Goal: Contribute content: Add original content to the website for others to see

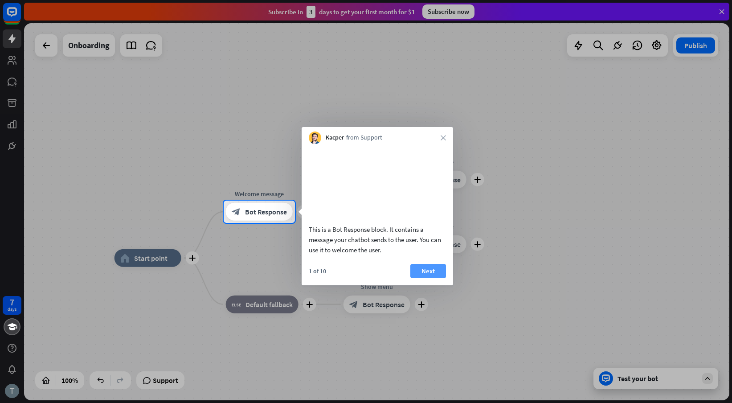
click at [421, 278] on button "Next" at bounding box center [428, 271] width 36 height 14
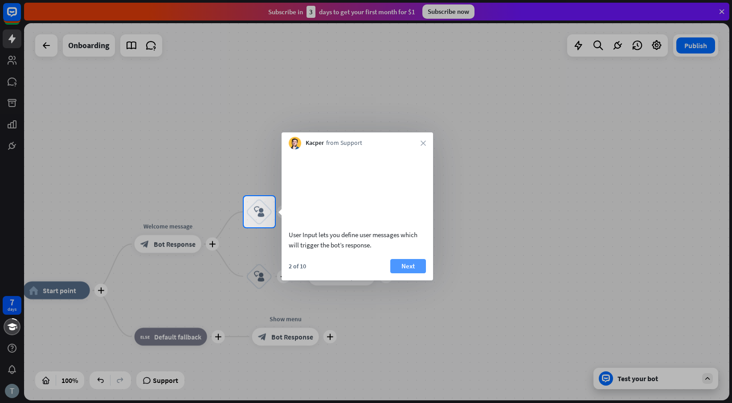
click at [412, 273] on button "Next" at bounding box center [408, 266] width 36 height 14
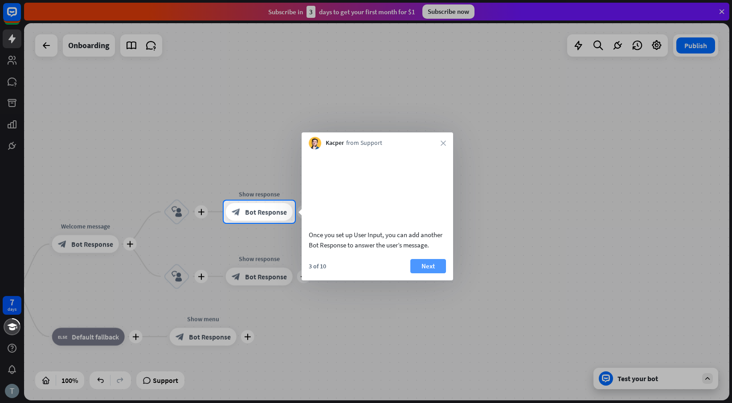
click at [423, 273] on button "Next" at bounding box center [428, 266] width 36 height 14
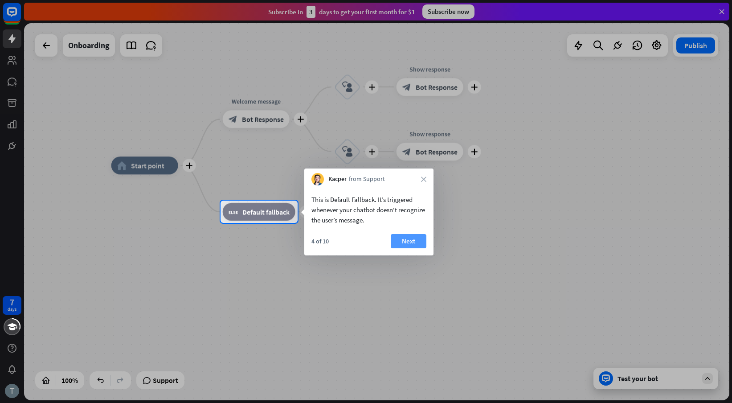
click at [414, 239] on button "Next" at bounding box center [409, 241] width 36 height 14
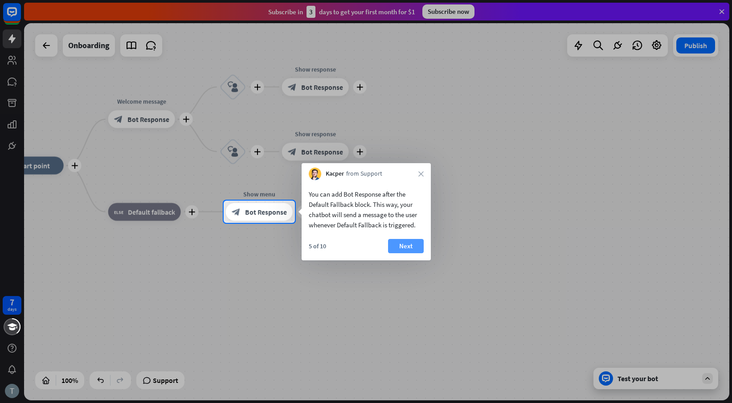
click at [409, 245] on button "Next" at bounding box center [406, 246] width 36 height 14
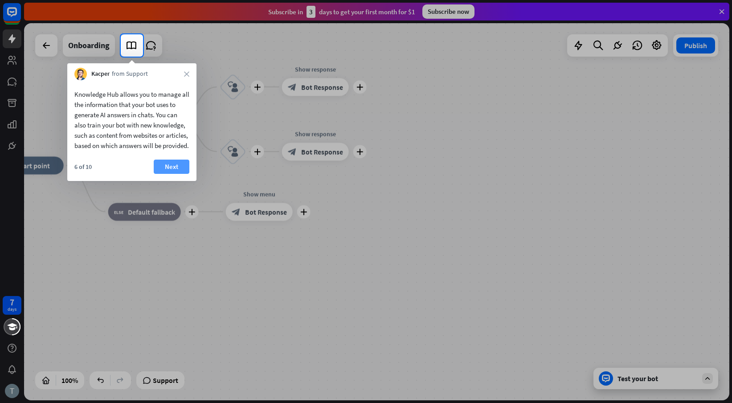
click at [172, 174] on button "Next" at bounding box center [172, 166] width 36 height 14
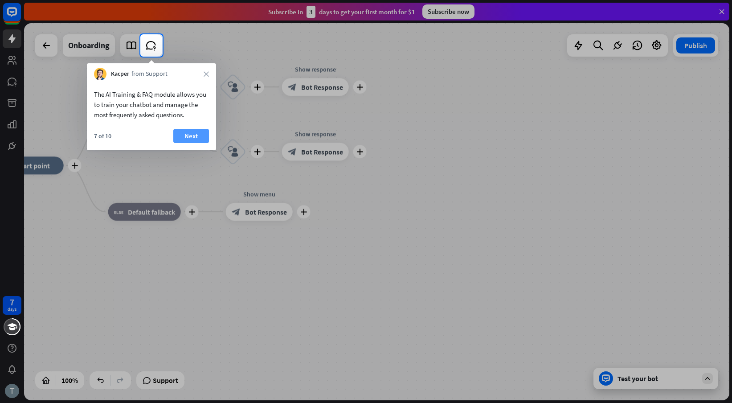
click at [190, 138] on button "Next" at bounding box center [191, 136] width 36 height 14
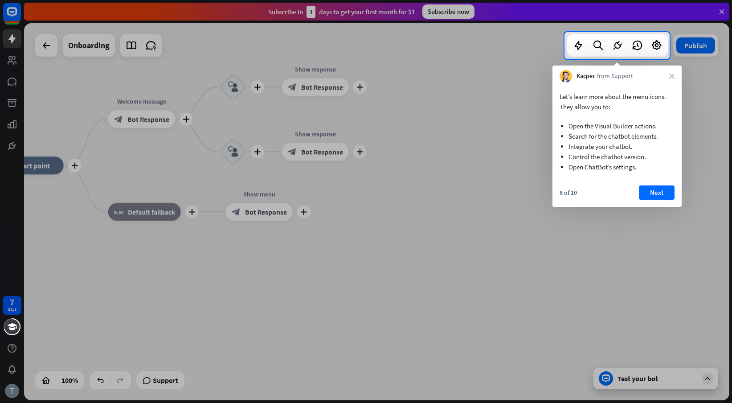
drag, startPoint x: 598, startPoint y: 98, endPoint x: 601, endPoint y: 108, distance: 10.3
click at [601, 108] on p "Let’s learn more about the menu icons. They allow you to:" at bounding box center [617, 101] width 115 height 20
drag, startPoint x: 602, startPoint y: 127, endPoint x: 620, endPoint y: 151, distance: 29.5
click at [620, 151] on ul "Open the Visual Builder actions. Search for the chatbot elements. Integrate you…" at bounding box center [617, 144] width 115 height 65
click at [621, 155] on li "Control the chatbot version." at bounding box center [616, 156] width 97 height 10
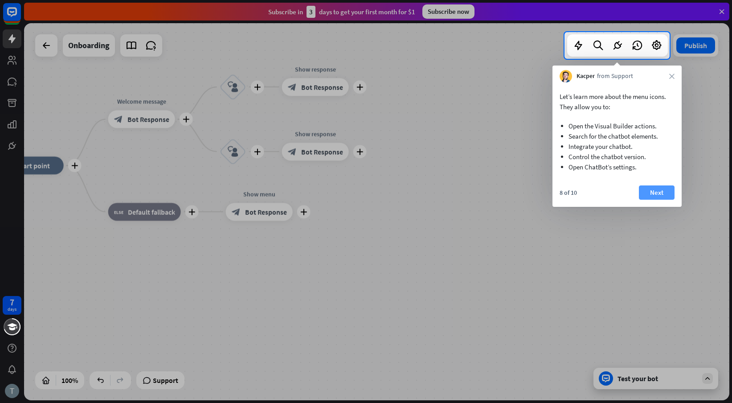
click at [646, 191] on button "Next" at bounding box center [657, 192] width 36 height 14
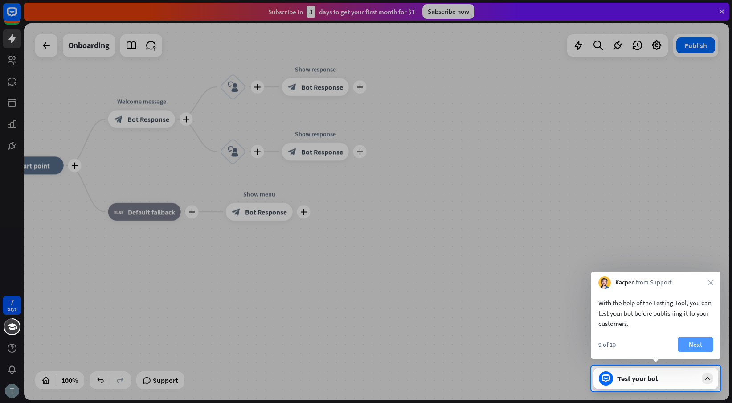
click at [690, 344] on button "Next" at bounding box center [696, 344] width 36 height 14
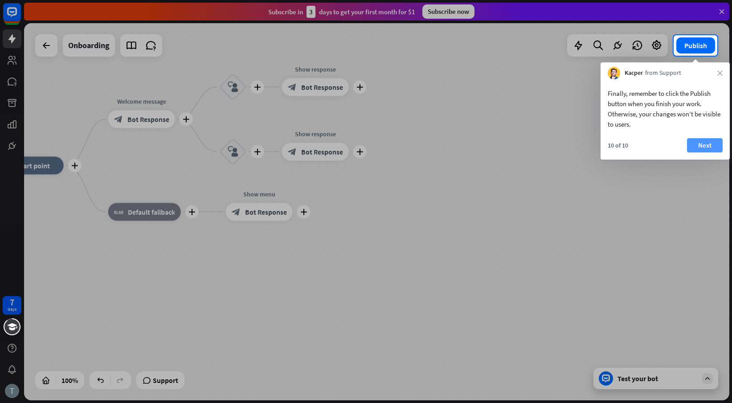
click at [702, 146] on button "Next" at bounding box center [705, 145] width 36 height 14
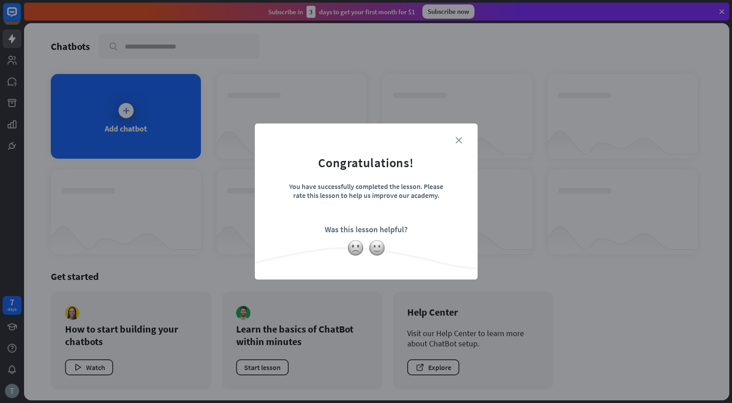
click at [459, 140] on icon "close" at bounding box center [458, 140] width 7 height 7
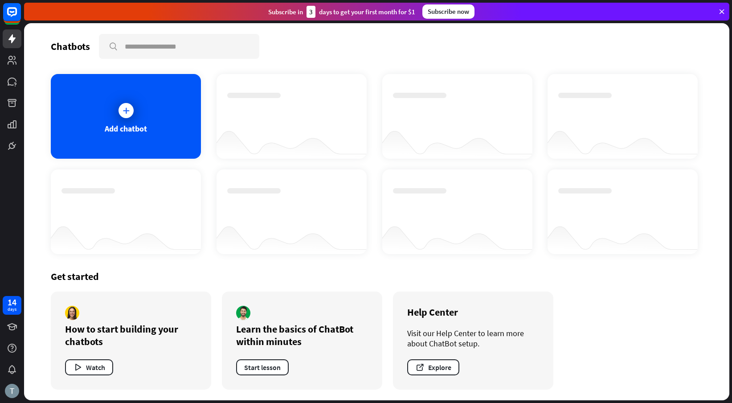
click at [130, 113] on icon at bounding box center [126, 110] width 9 height 9
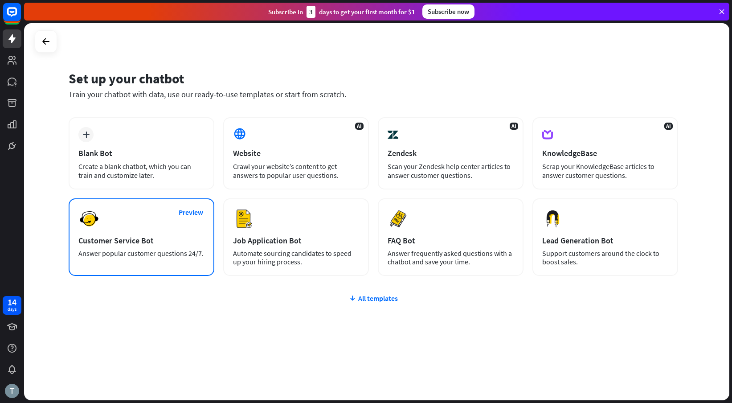
click at [150, 233] on div "Preview Customer Service Bot Answer popular customer questions 24/7." at bounding box center [142, 237] width 146 height 78
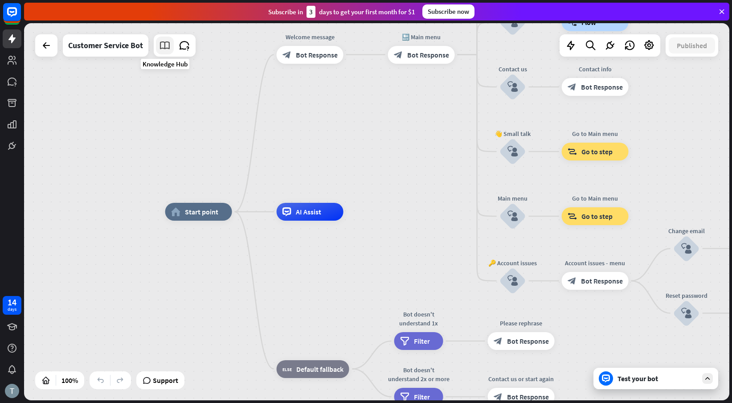
click at [167, 46] on icon at bounding box center [165, 46] width 12 height 12
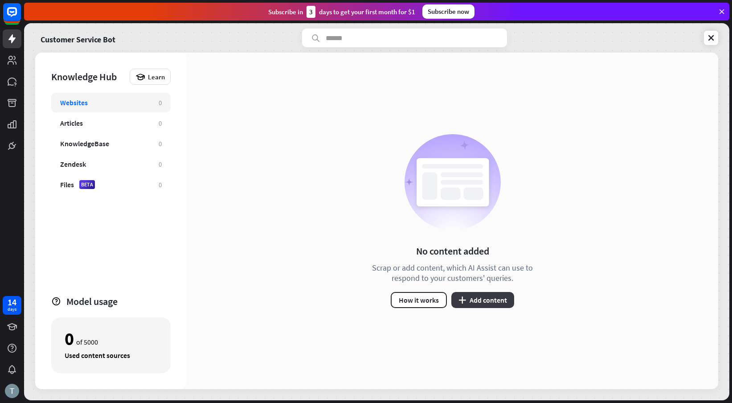
click at [466, 299] on button "plus Add content" at bounding box center [482, 300] width 63 height 16
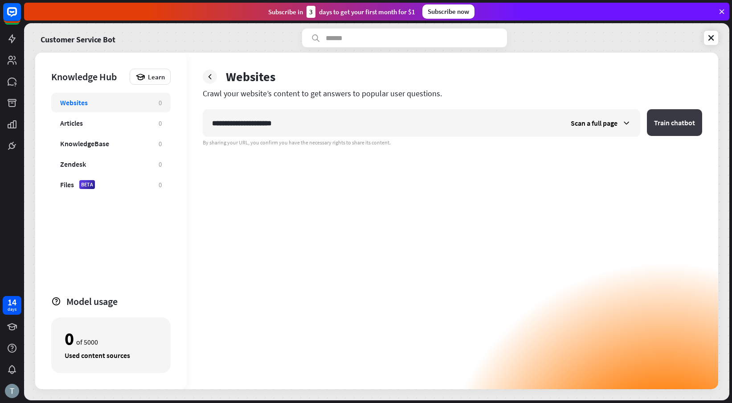
type input "**********"
click at [664, 125] on button "Train chatbot" at bounding box center [674, 122] width 55 height 27
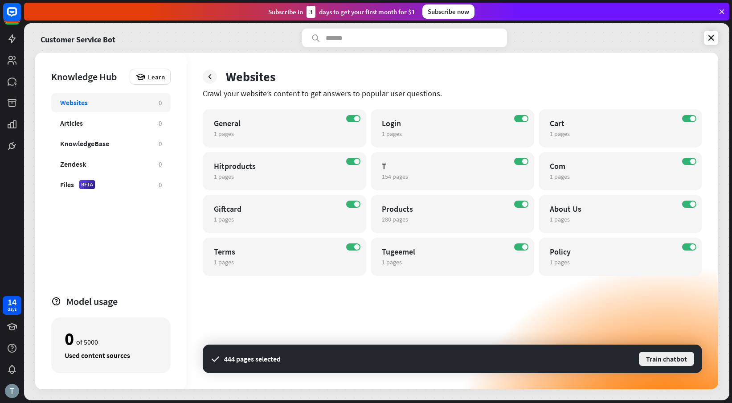
click at [668, 359] on button "Train chatbot" at bounding box center [666, 359] width 57 height 16
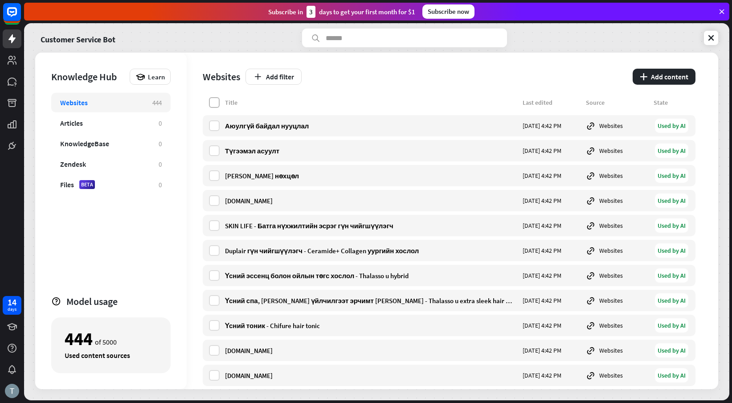
click at [217, 105] on label at bounding box center [214, 102] width 11 height 11
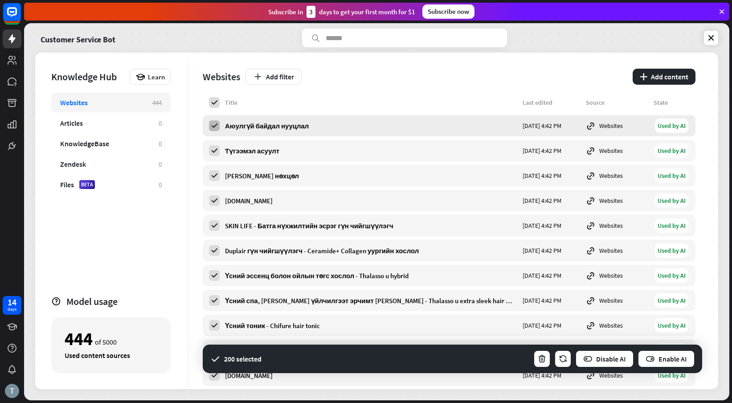
click at [216, 125] on icon at bounding box center [214, 126] width 8 height 8
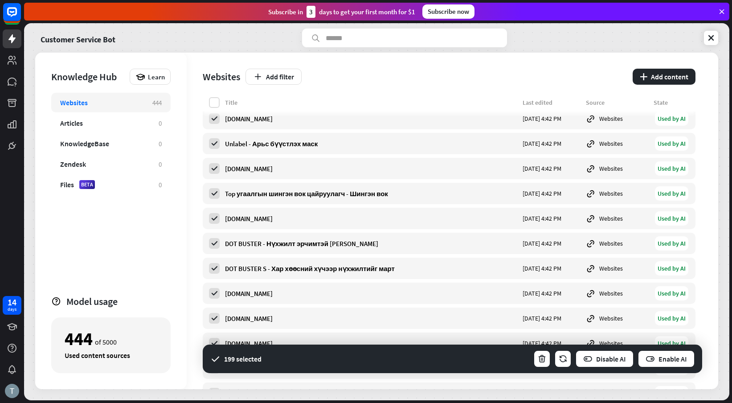
scroll to position [620, 0]
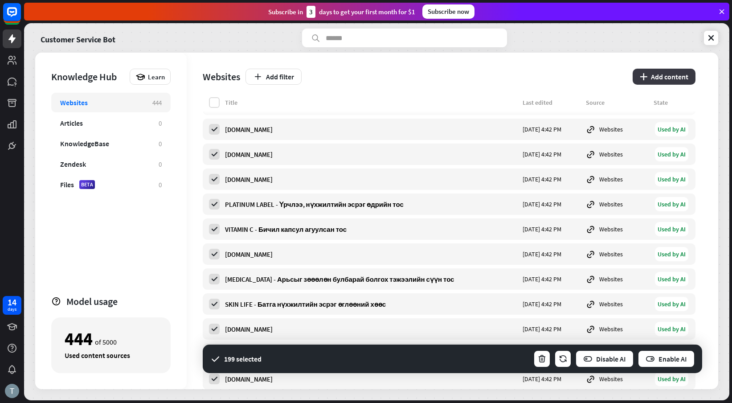
click at [660, 77] on button "plus Add content" at bounding box center [664, 77] width 63 height 16
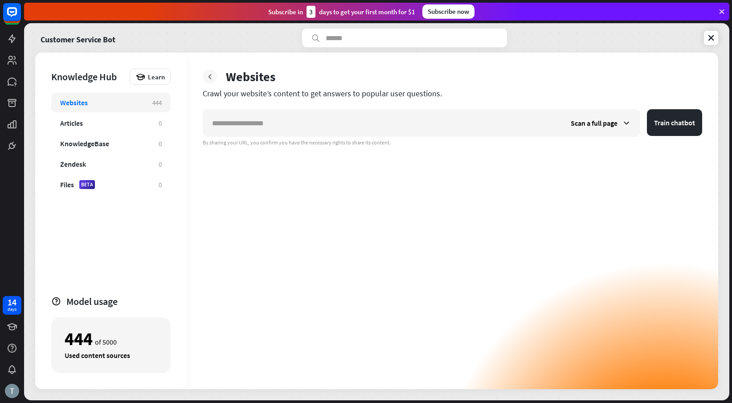
click at [212, 78] on icon at bounding box center [209, 76] width 9 height 9
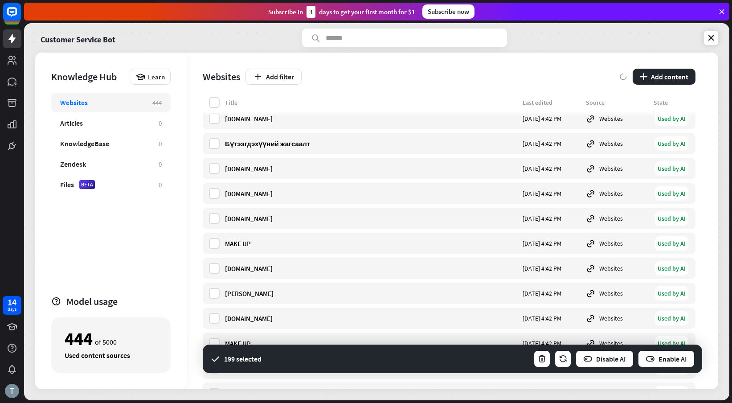
scroll to position [9721, 0]
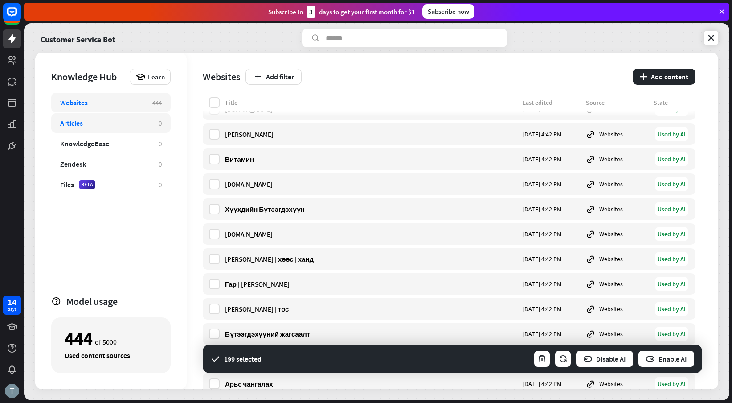
click at [98, 122] on div "Articles" at bounding box center [105, 122] width 90 height 9
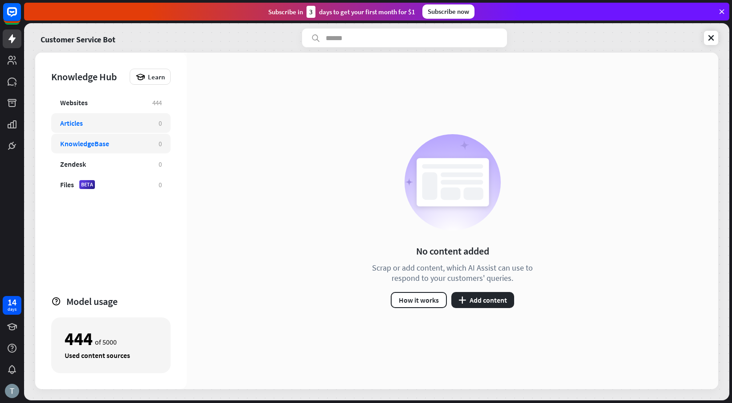
click at [98, 142] on div "KnowledgeBase" at bounding box center [84, 143] width 49 height 9
click at [478, 301] on button "plus Add content" at bounding box center [482, 300] width 63 height 16
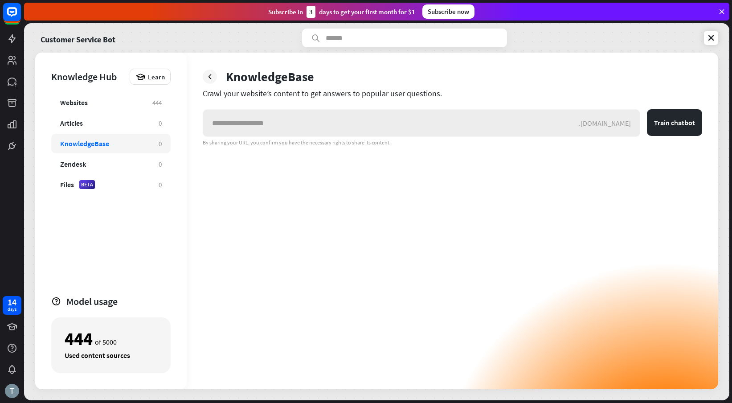
click at [606, 123] on div ".[DOMAIN_NAME]" at bounding box center [609, 122] width 61 height 9
click at [210, 78] on icon at bounding box center [209, 76] width 9 height 9
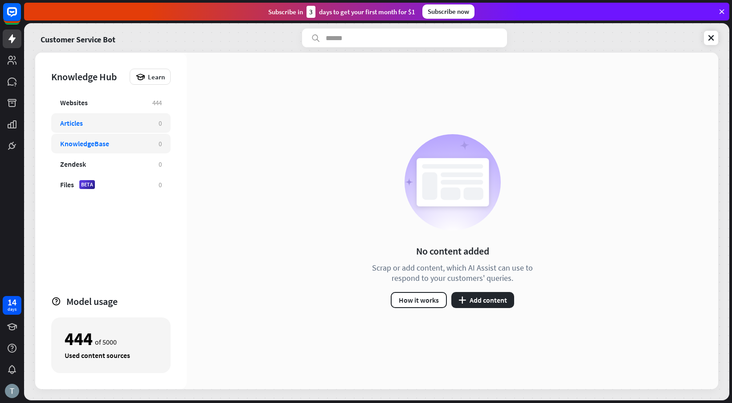
click at [100, 120] on div "Articles" at bounding box center [105, 122] width 90 height 9
click at [476, 299] on button "plus Add content" at bounding box center [482, 300] width 63 height 16
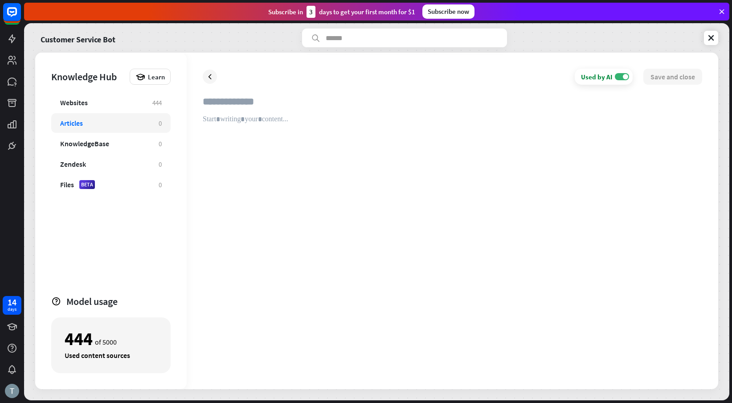
click at [252, 112] on input "text" at bounding box center [452, 105] width 499 height 20
paste input "**********"
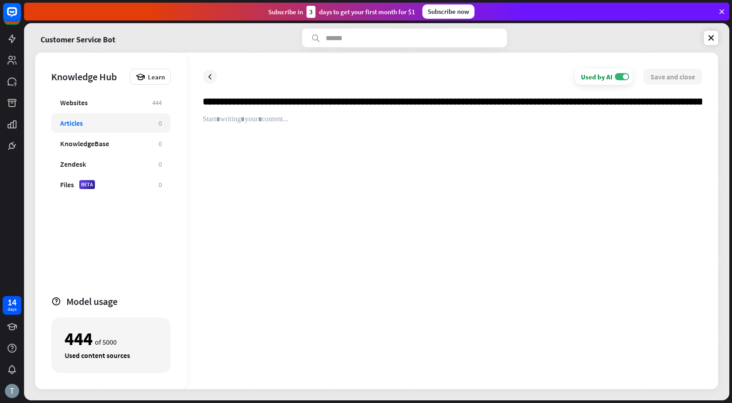
click at [276, 106] on input "text" at bounding box center [452, 105] width 499 height 20
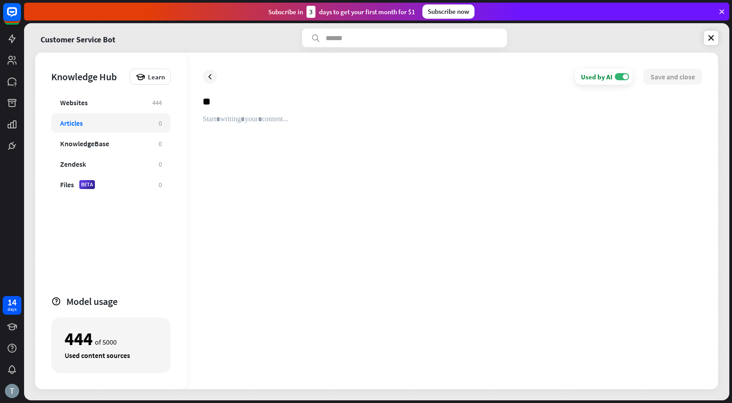
type input "*"
paste input "**********"
type input "**********"
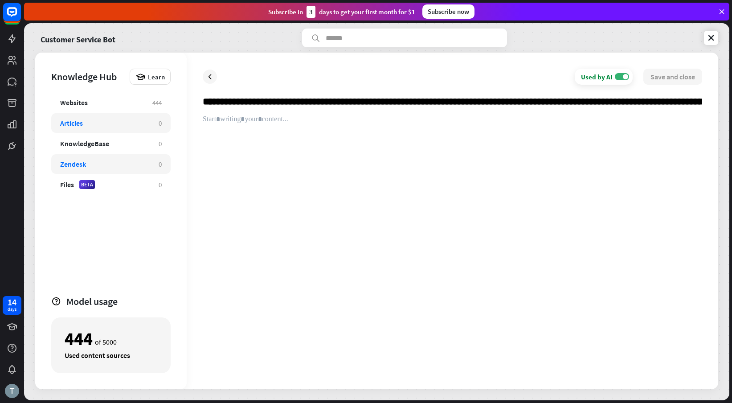
click at [76, 164] on div "Zendesk" at bounding box center [73, 163] width 26 height 9
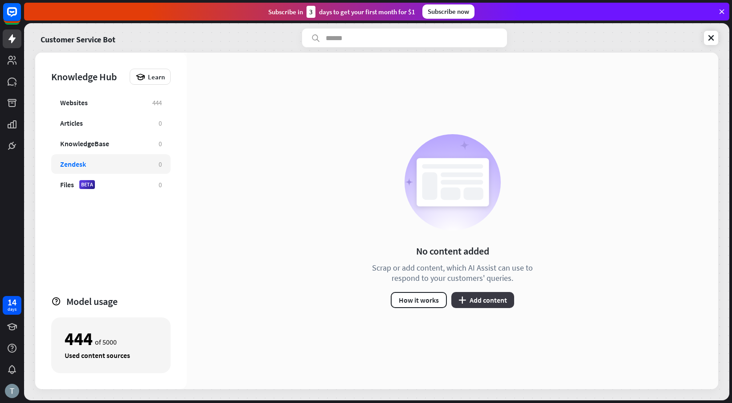
click at [470, 294] on button "plus Add content" at bounding box center [482, 300] width 63 height 16
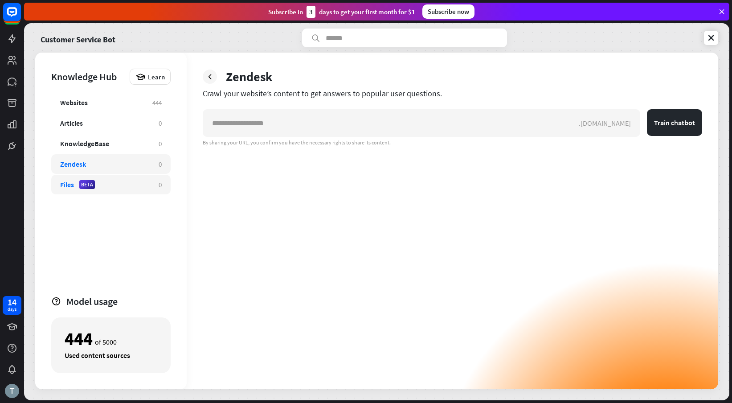
click at [67, 184] on div "Files" at bounding box center [67, 184] width 14 height 9
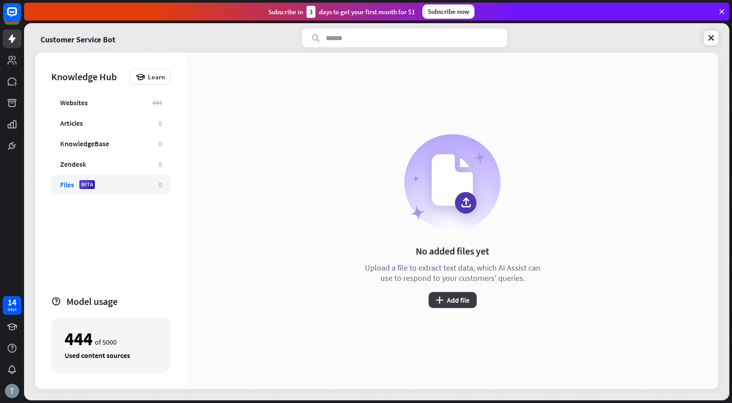
click at [450, 301] on button "plus Add file" at bounding box center [453, 300] width 48 height 16
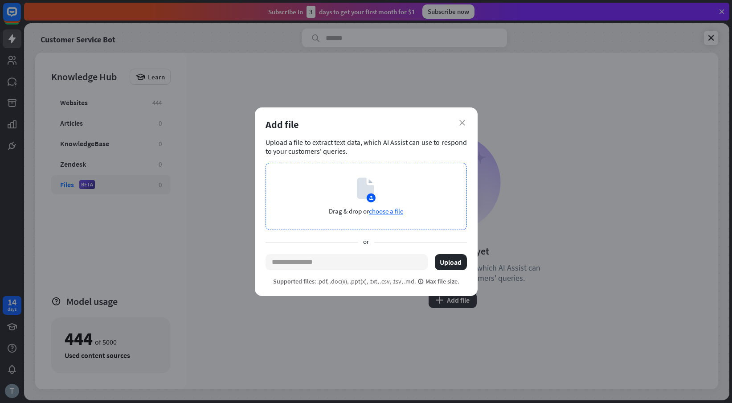
click at [375, 213] on span "choose a file" at bounding box center [386, 211] width 34 height 8
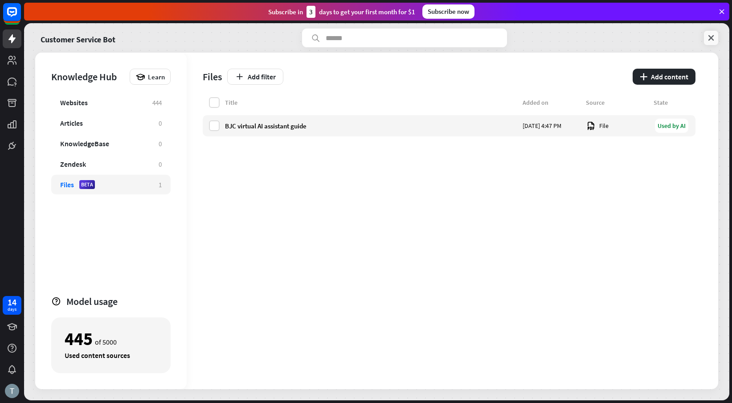
click at [711, 39] on icon at bounding box center [711, 37] width 9 height 9
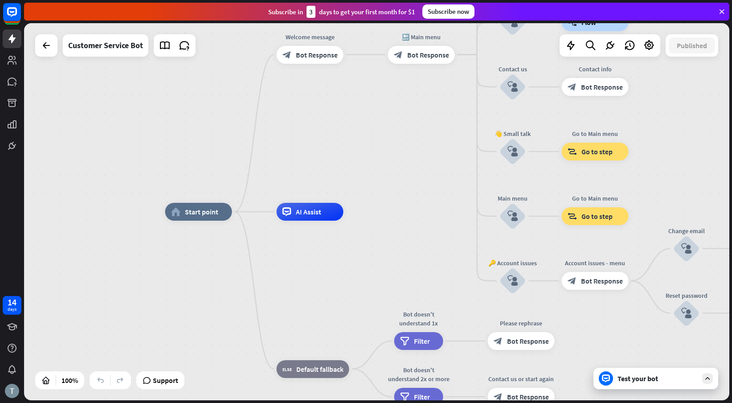
click at [631, 380] on div "Test your bot" at bounding box center [657, 378] width 80 height 9
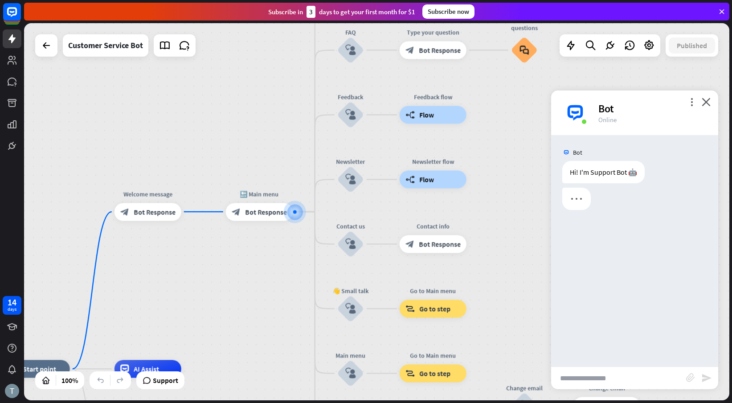
click at [608, 376] on input "text" at bounding box center [618, 378] width 135 height 22
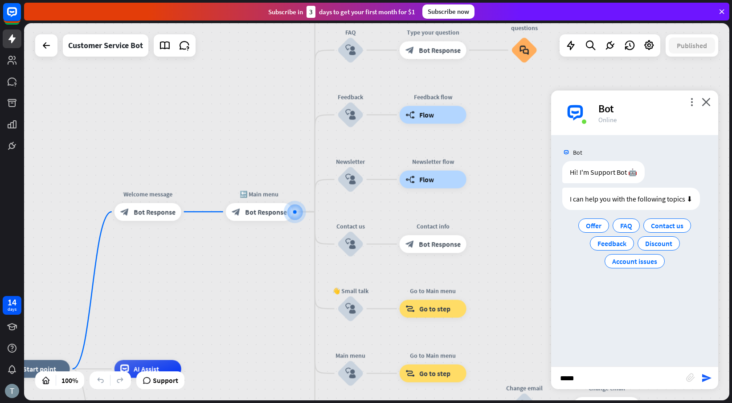
type input "******"
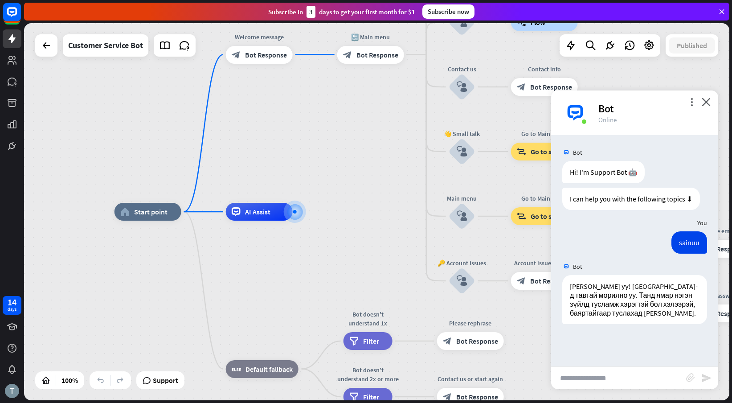
click at [592, 382] on input "text" at bounding box center [618, 378] width 135 height 22
type input "**********"
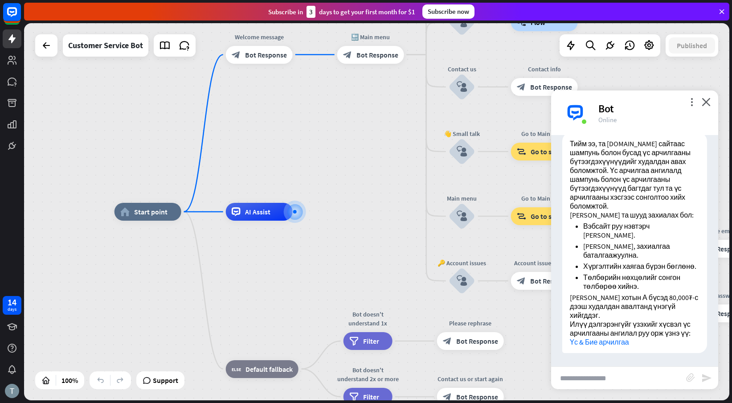
scroll to position [292, 0]
click at [588, 377] on input "text" at bounding box center [618, 378] width 135 height 22
type input "**********"
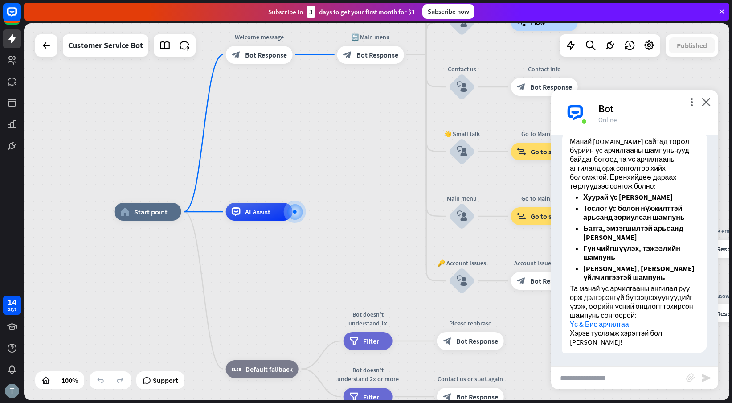
scroll to position [607, 0]
click at [602, 378] on input "text" at bounding box center [618, 378] width 135 height 22
type input "**********"
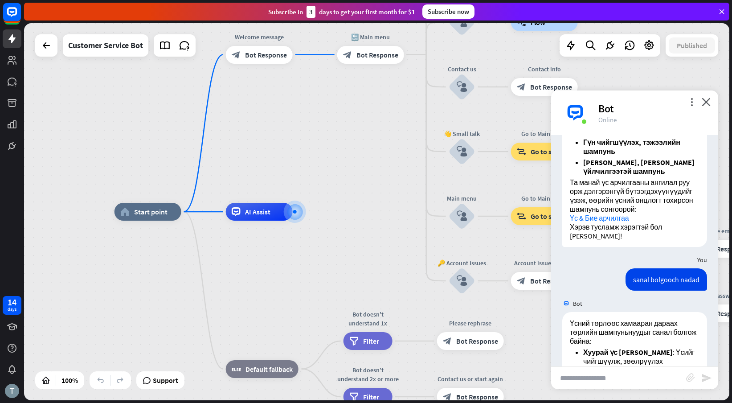
scroll to position [957, 0]
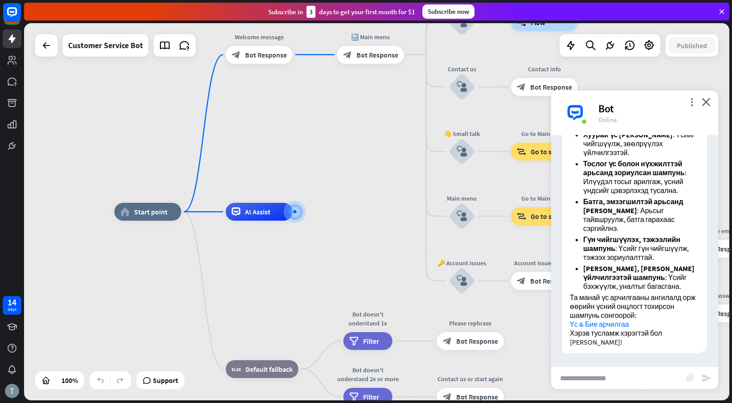
click at [599, 378] on input "text" at bounding box center [618, 378] width 135 height 22
type input "*"
type input "**********"
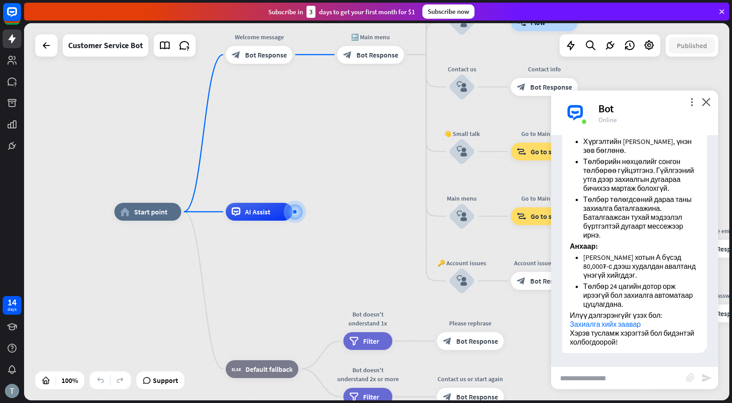
scroll to position [1434, 0]
click at [707, 104] on icon "close" at bounding box center [706, 102] width 9 height 8
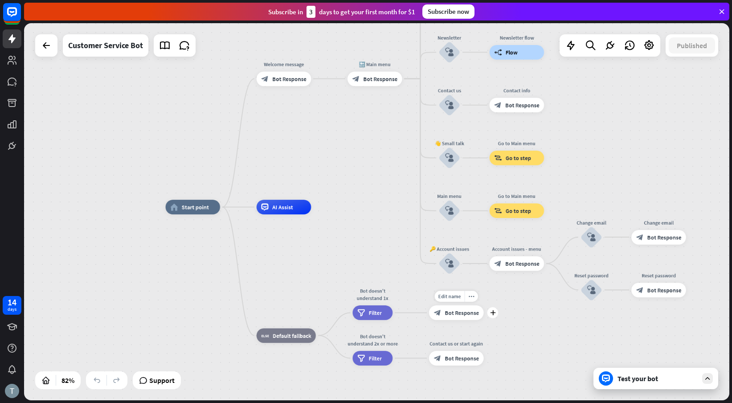
click at [439, 311] on icon "block_bot_response" at bounding box center [437, 312] width 7 height 7
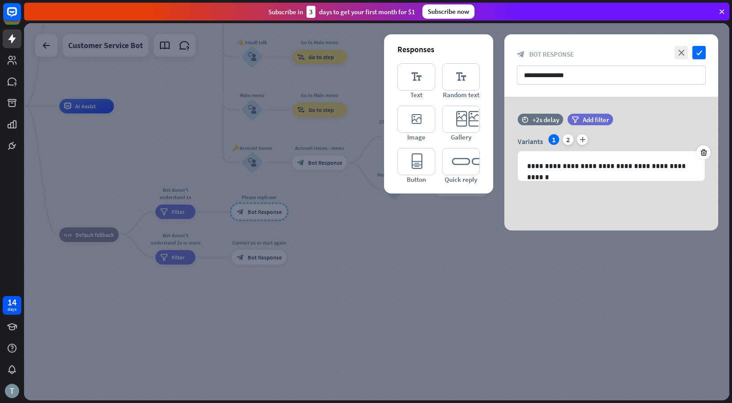
click at [720, 13] on icon at bounding box center [722, 12] width 8 height 8
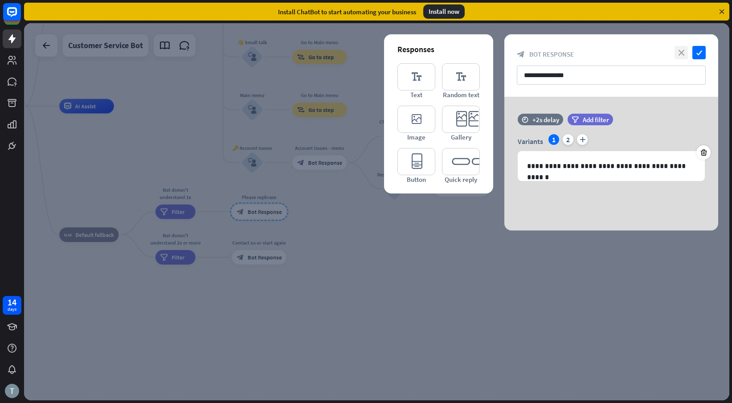
click at [684, 53] on icon "close" at bounding box center [680, 52] width 13 height 13
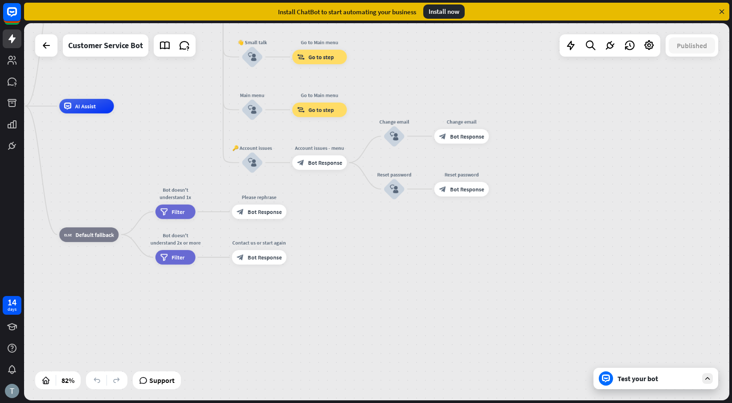
click at [444, 12] on div "Install now" at bounding box center [443, 11] width 41 height 14
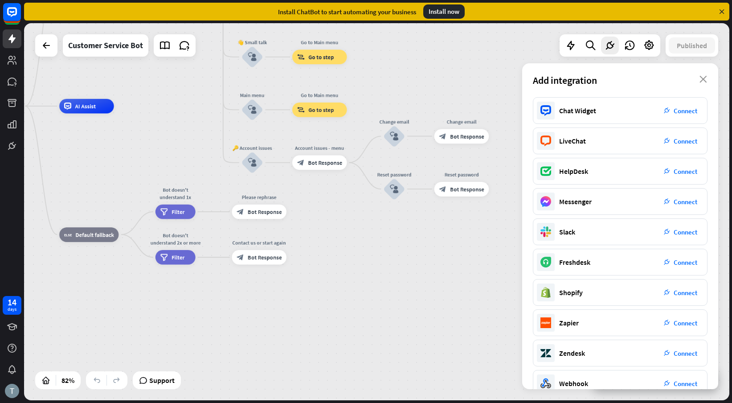
click at [368, 265] on div "home_2 Start point Welcome message block_bot_response Bot Response 🔙 Main menu …" at bounding box center [256, 260] width 576 height 308
click at [703, 78] on icon "close" at bounding box center [703, 79] width 8 height 7
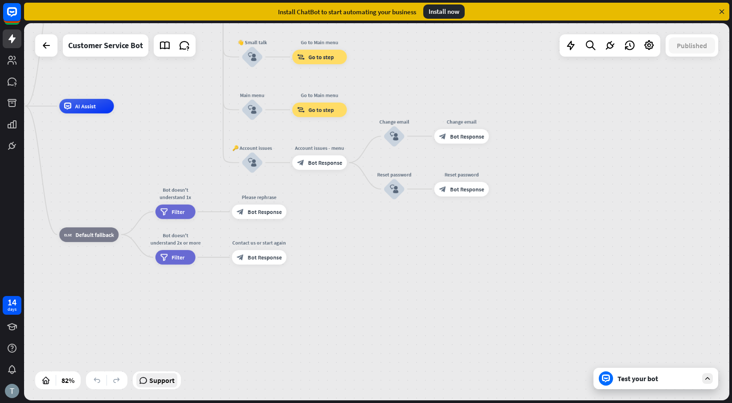
click at [147, 385] on div "Support" at bounding box center [156, 380] width 41 height 14
